Goal: Task Accomplishment & Management: Use online tool/utility

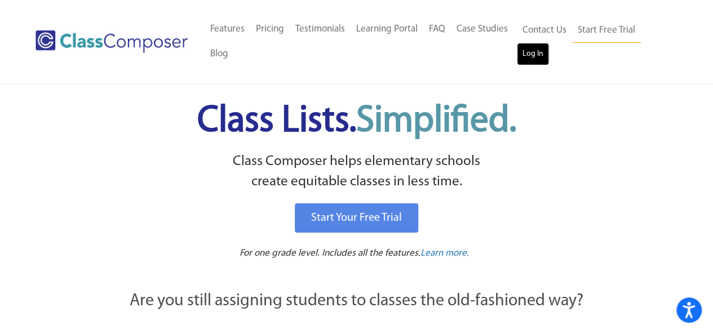
click at [532, 49] on link "Log In" at bounding box center [533, 54] width 32 height 23
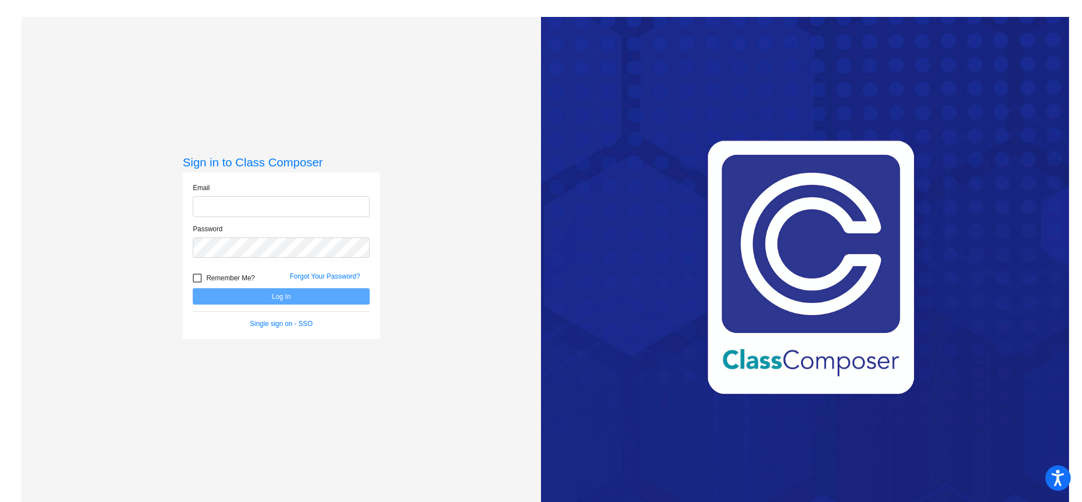
type input "[PERSON_NAME][EMAIL_ADDRESS][PERSON_NAME][DOMAIN_NAME]"
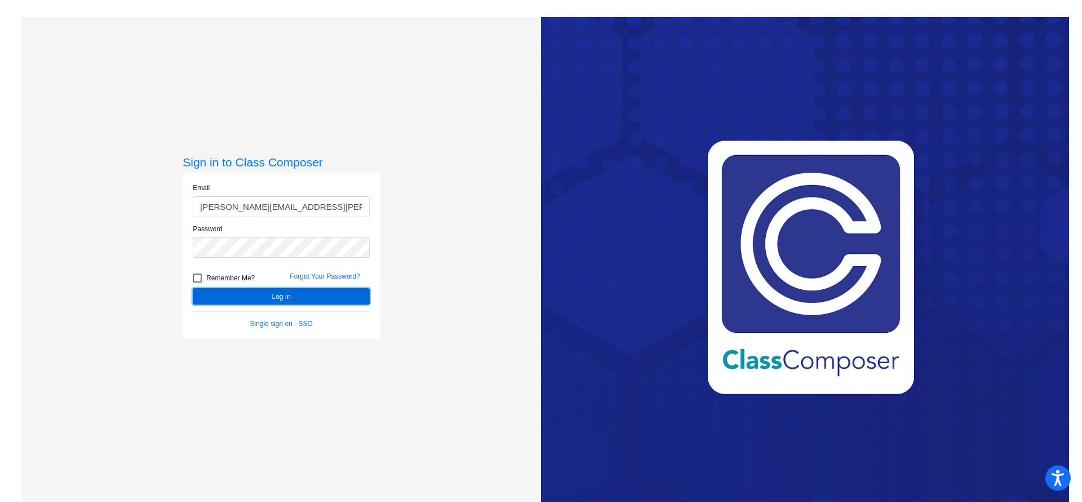
click at [270, 288] on button "Log In" at bounding box center [281, 296] width 177 height 16
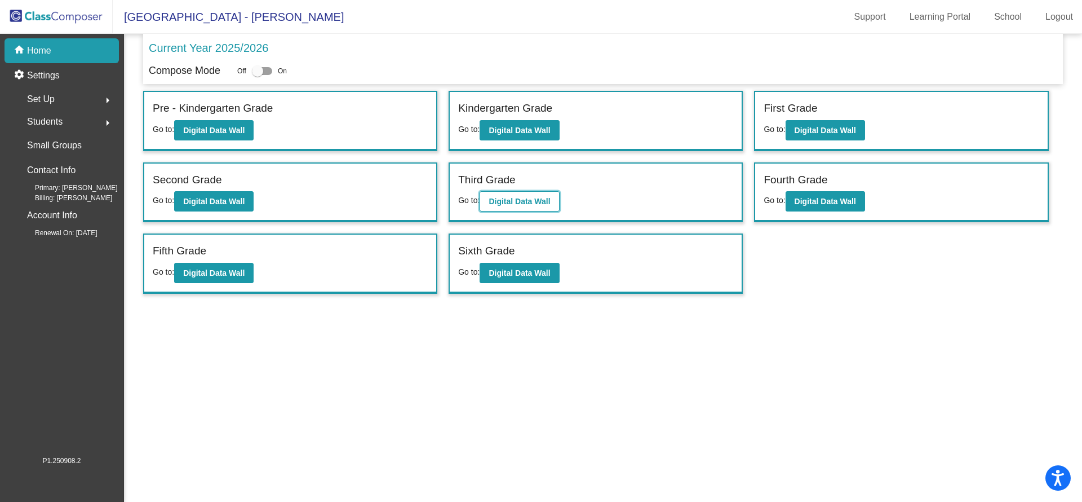
click at [531, 197] on b "Digital Data Wall" at bounding box center [519, 201] width 61 height 9
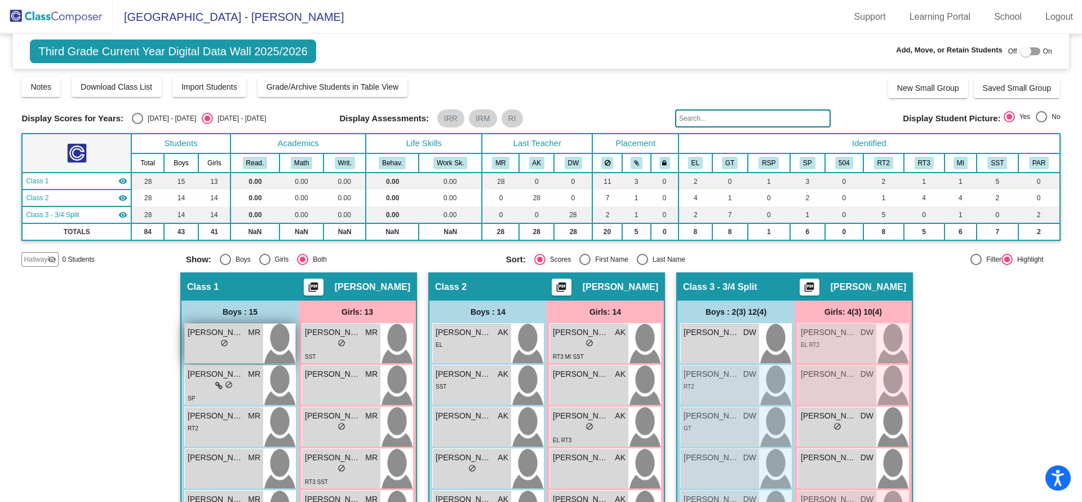
click at [222, 340] on span "do_not_disturb_alt" at bounding box center [224, 343] width 8 height 8
